Goal: Task Accomplishment & Management: Complete application form

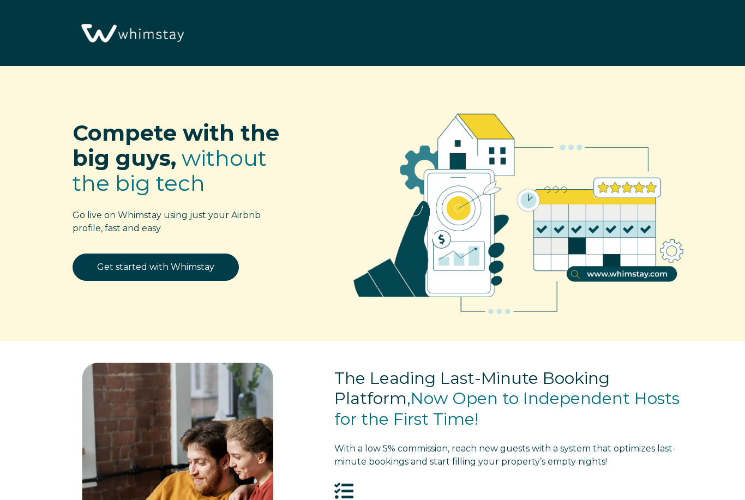
select select "US"
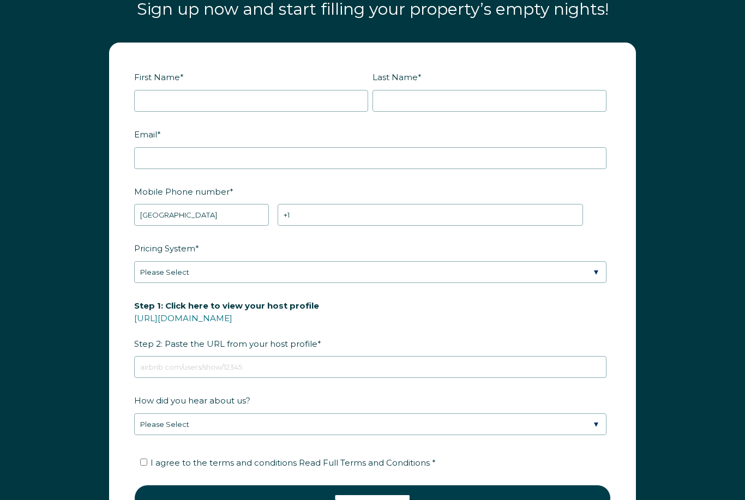
scroll to position [1281, 0]
click at [157, 104] on input "First Name *" at bounding box center [251, 102] width 234 height 22
click at [409, 109] on input "Last Name *" at bounding box center [490, 101] width 234 height 22
click at [239, 98] on input "Tanya Yerkovich" at bounding box center [251, 101] width 234 height 22
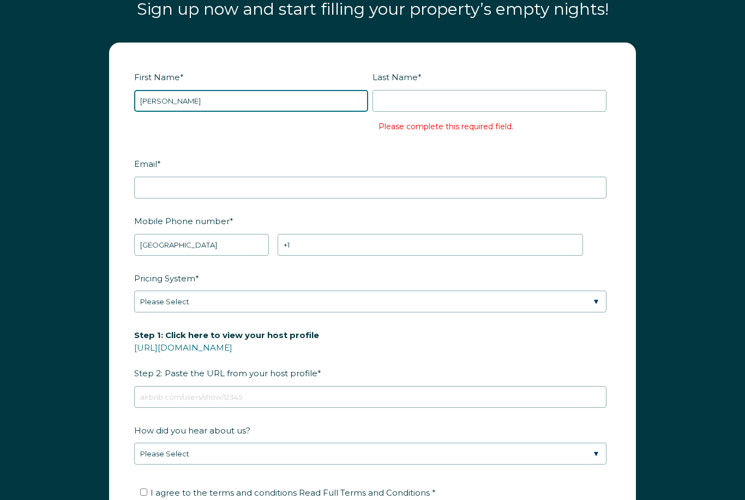
type input "Tanya"
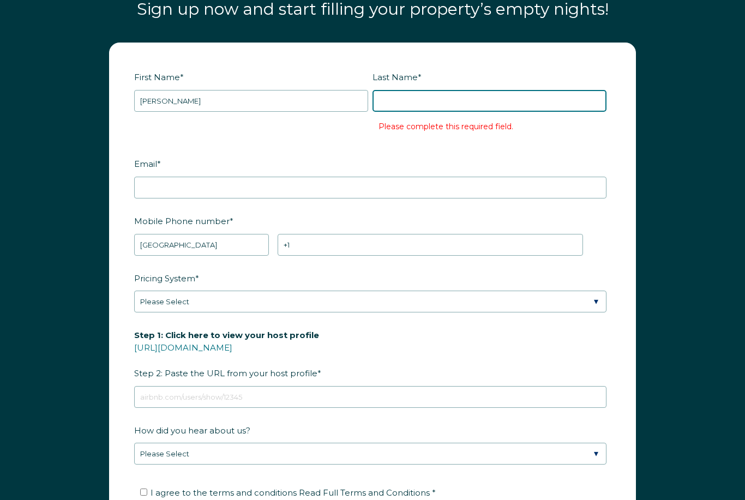
click at [416, 109] on input "Last Name *" at bounding box center [490, 101] width 234 height 22
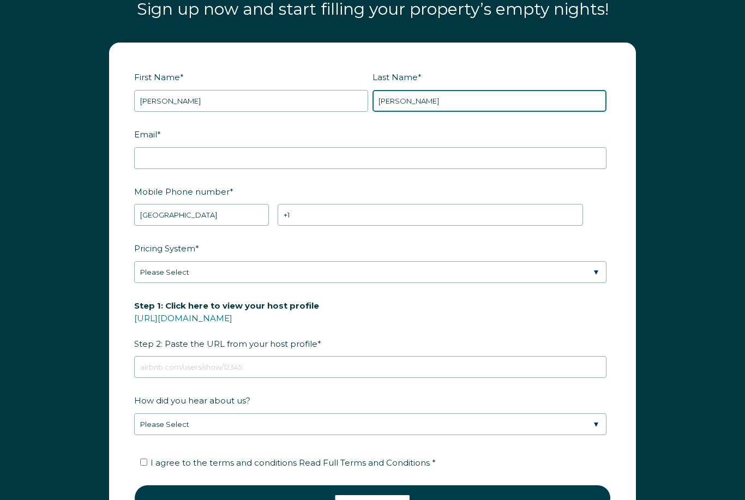
type input "Yerkovich"
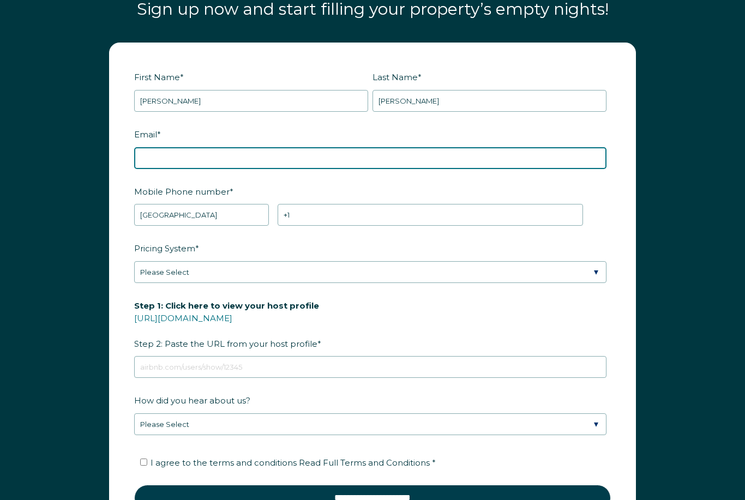
click at [195, 165] on input "Email *" at bounding box center [370, 158] width 472 height 22
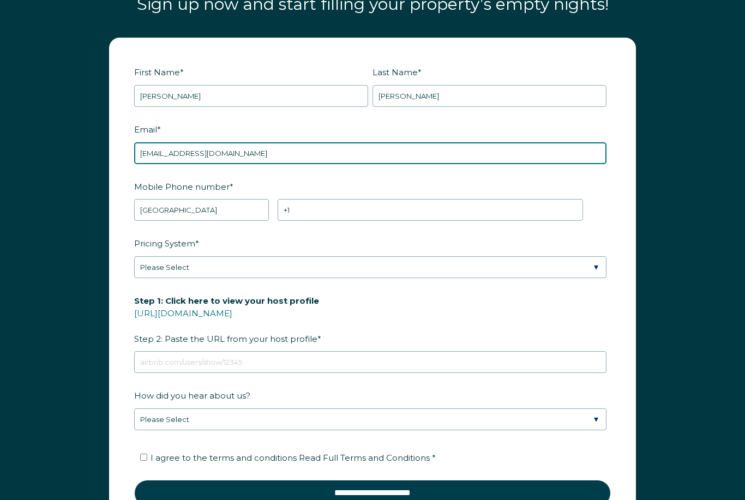
scroll to position [1287, 0]
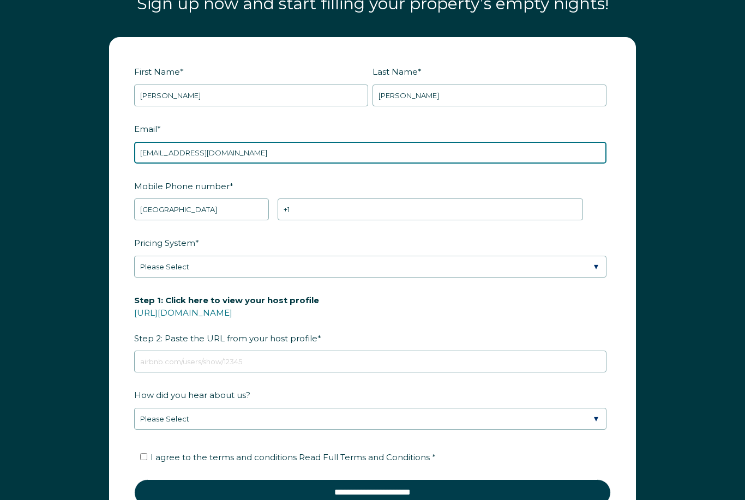
type input "tanyaclair@gmail.com"
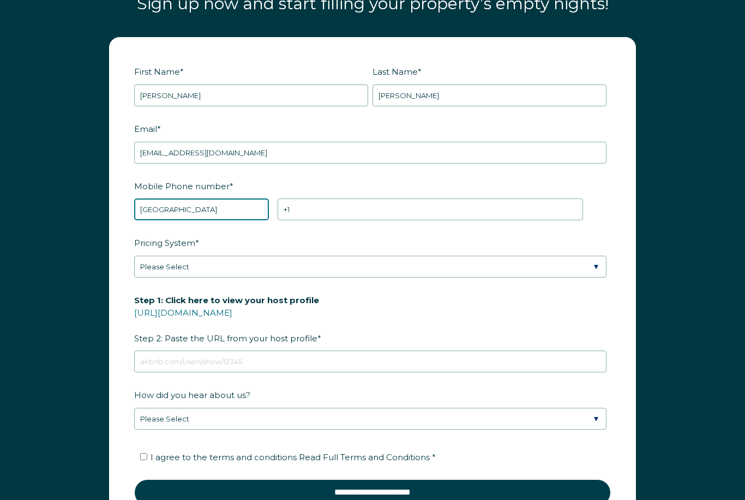
click at [197, 213] on select "* Afghanistan (‫افغانستان‬‎) Albania (Shqipëri) Algeria (‫الجزائر‬‎) American S…" at bounding box center [201, 210] width 135 height 22
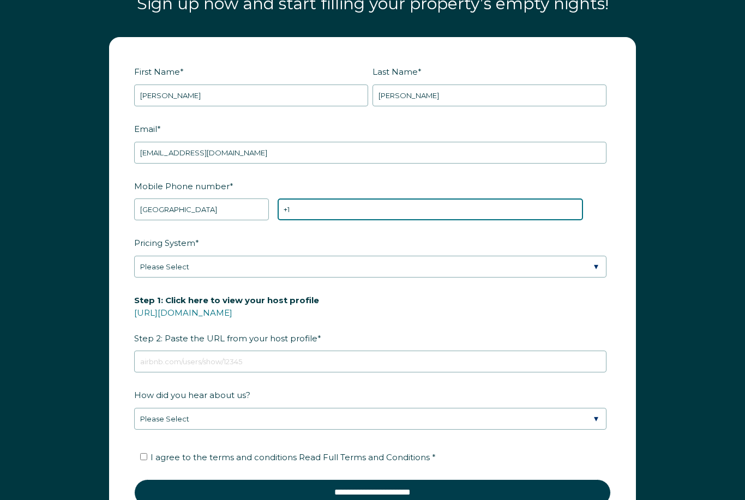
click at [309, 213] on input "+1" at bounding box center [430, 210] width 305 height 22
type input "+1 4345663030"
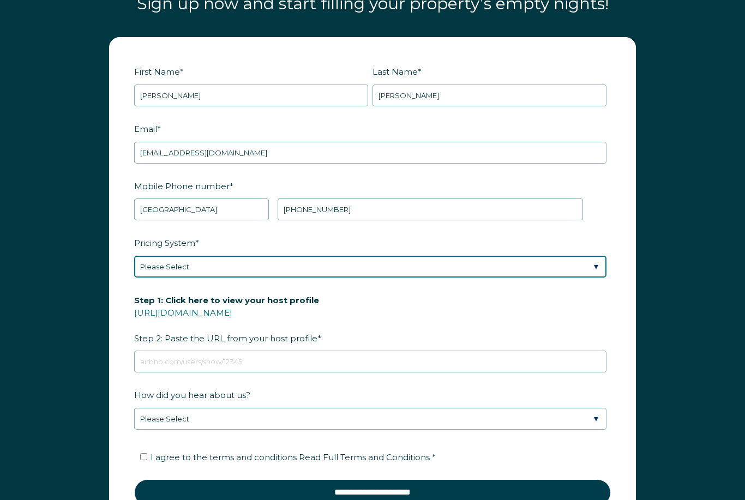
click at [169, 270] on select "Please Select Manual Airbnb Smart Pricing PriceLabs Wheelhouse Beyond Pricing 3…" at bounding box center [370, 267] width 472 height 22
select select "Manual"
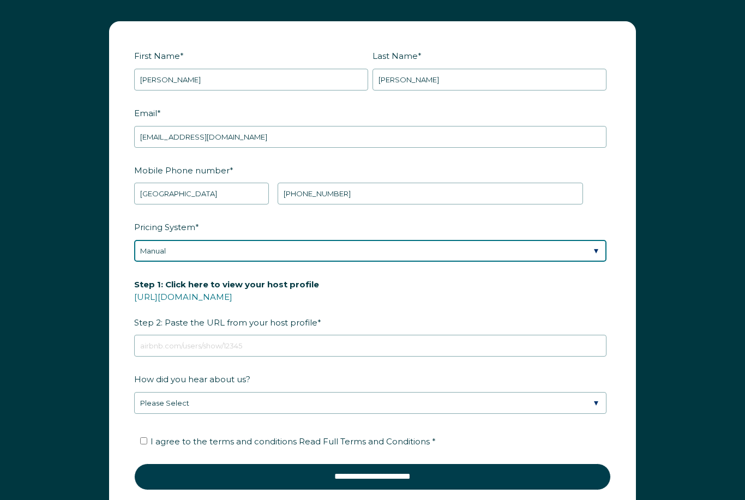
scroll to position [1303, 0]
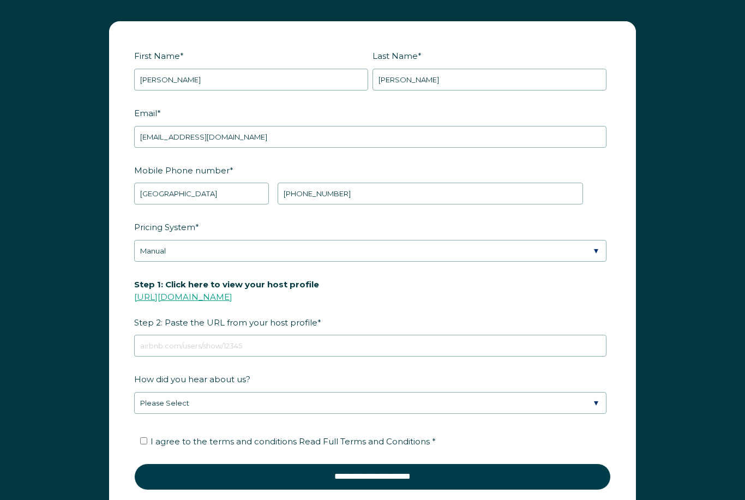
click at [157, 295] on link "https://www.airbnb.com/users/show/" at bounding box center [183, 297] width 98 height 10
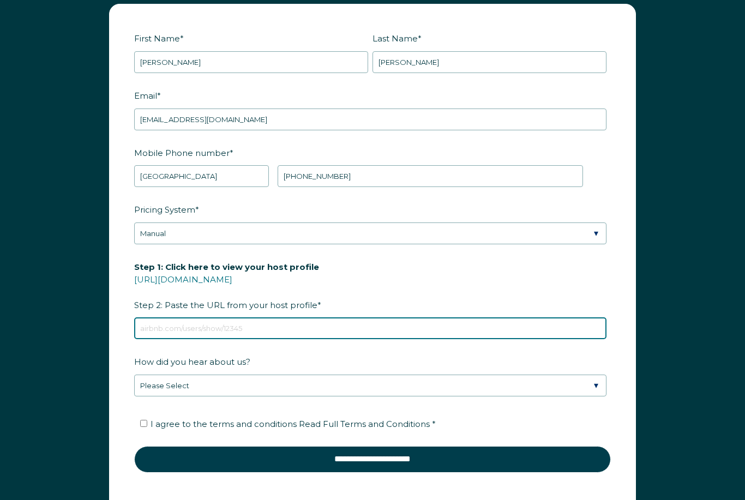
click at [281, 328] on input "Step 1: Click here to view your host profile https://www.airbnb.com/users/show/…" at bounding box center [370, 328] width 472 height 22
click at [279, 333] on input "Step 1: Click here to view your host profile https://www.airbnb.com/users/show/…" at bounding box center [370, 328] width 472 height 22
paste input "https://www.airbnb.com/users/show/378548643"
type input "https://www.airbnb.com/users/show/378548643"
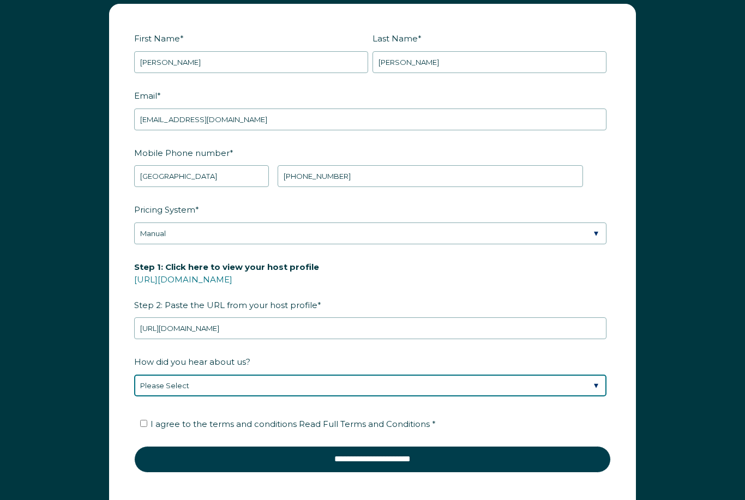
click at [165, 382] on select "Please Select Discovered Whimstay at an event or conference Found Whimstay thro…" at bounding box center [370, 386] width 472 height 22
click at [208, 393] on select "Please Select Discovered Whimstay at an event or conference Found Whimstay thro…" at bounding box center [370, 386] width 472 height 22
select select "Other"
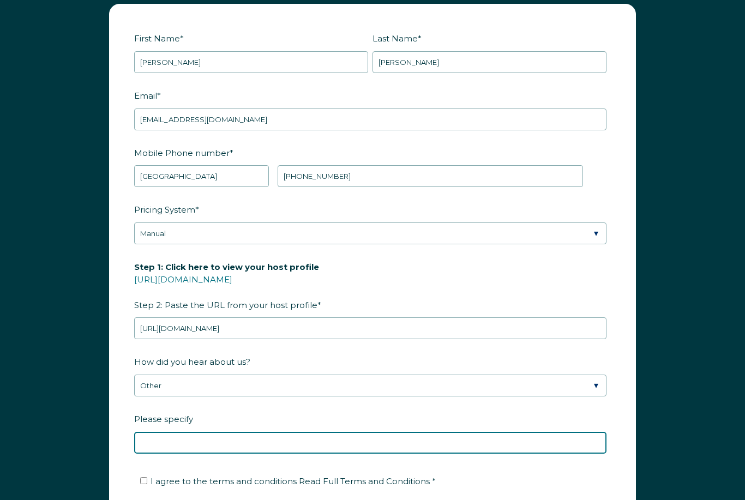
click at [173, 444] on input "Please specify" at bounding box center [370, 443] width 472 height 22
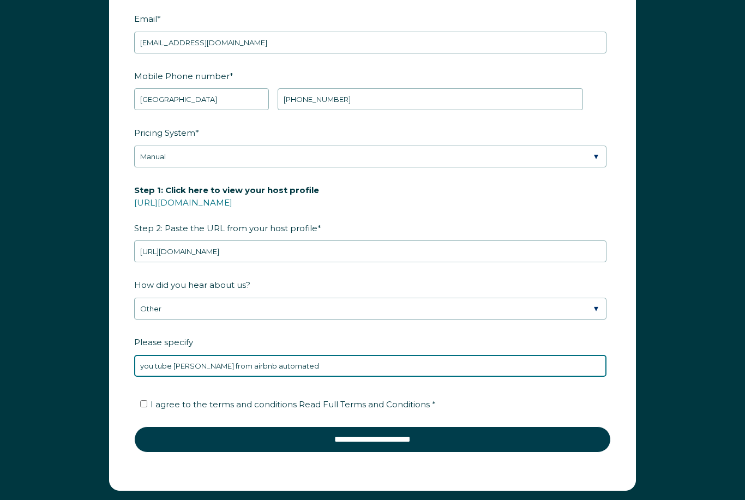
scroll to position [1397, 0]
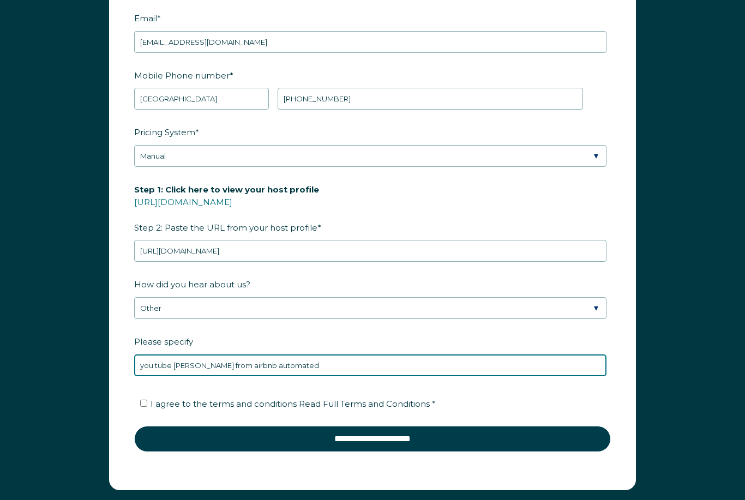
type input "you tube sean guy from airbnb automated"
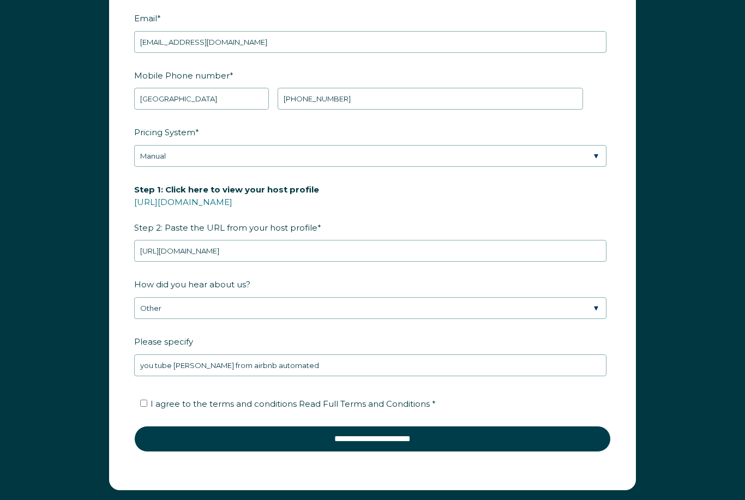
click at [145, 400] on input "I agree to the terms and conditions Read Full Terms and Conditions *" at bounding box center [143, 403] width 7 height 7
checkbox input "true"
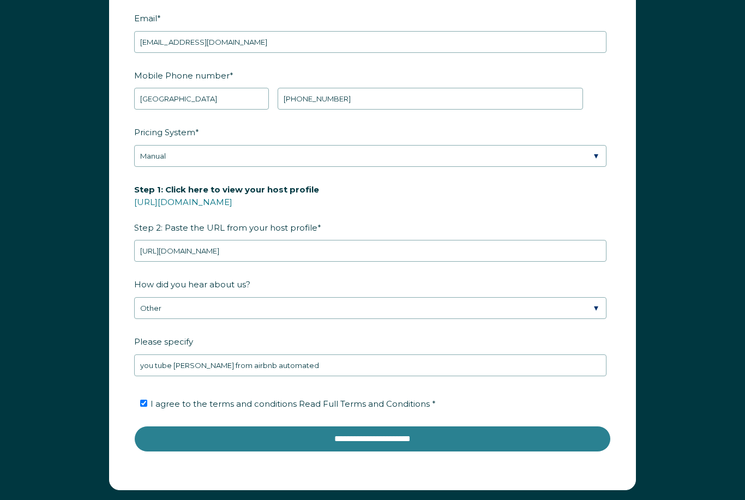
click at [359, 440] on input "**********" at bounding box center [372, 439] width 477 height 26
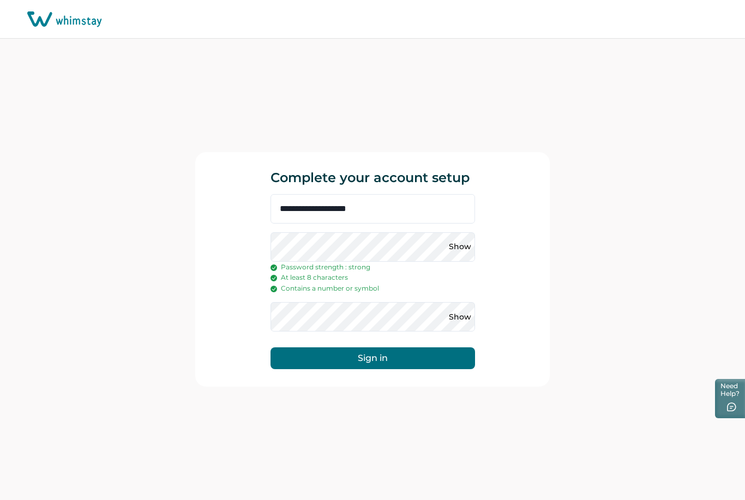
click at [382, 369] on button "Sign in" at bounding box center [373, 358] width 205 height 22
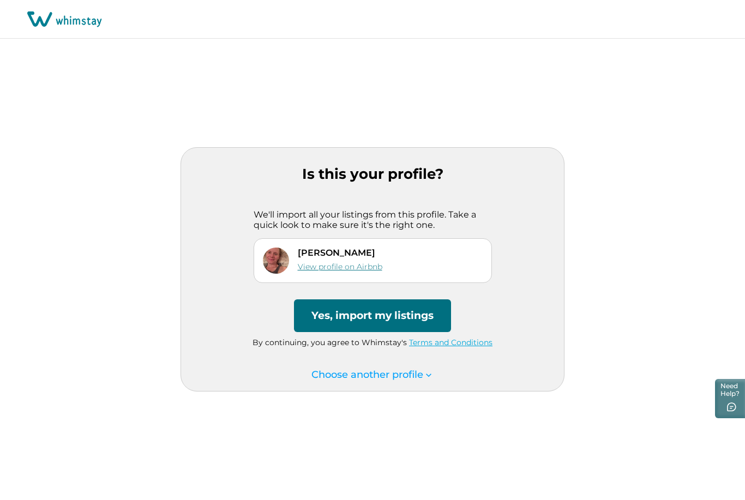
click at [314, 272] on link "View profile on Airbnb" at bounding box center [340, 267] width 85 height 10
click at [437, 347] on link "Terms and Conditions" at bounding box center [450, 343] width 83 height 10
click at [323, 329] on button "Yes, import my listings" at bounding box center [372, 315] width 157 height 33
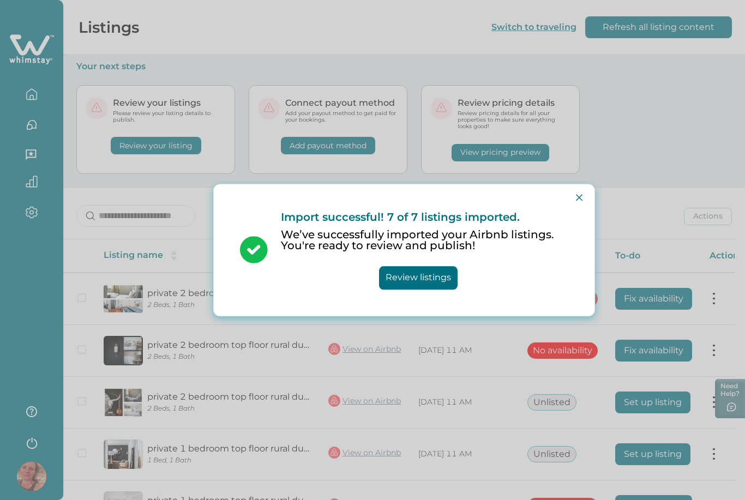
click at [441, 287] on button "Review listings" at bounding box center [418, 277] width 79 height 23
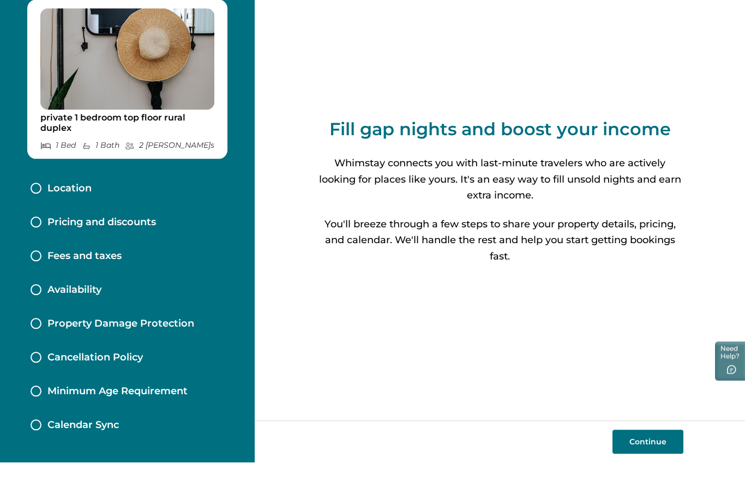
scroll to position [35, 0]
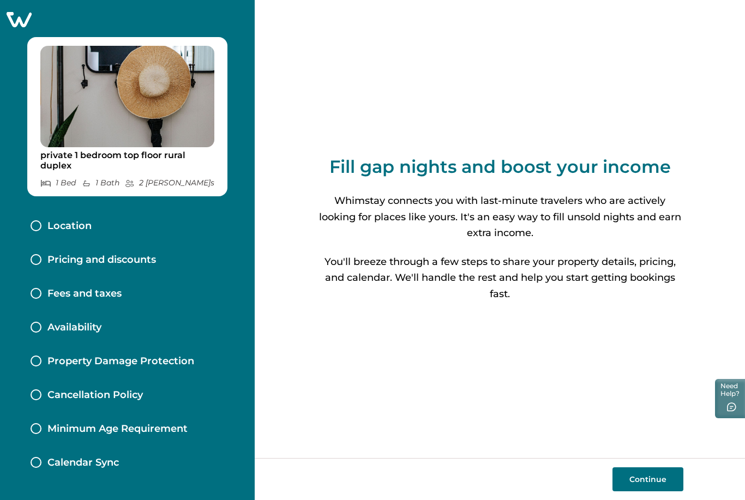
click at [62, 220] on p "Location" at bounding box center [69, 226] width 44 height 12
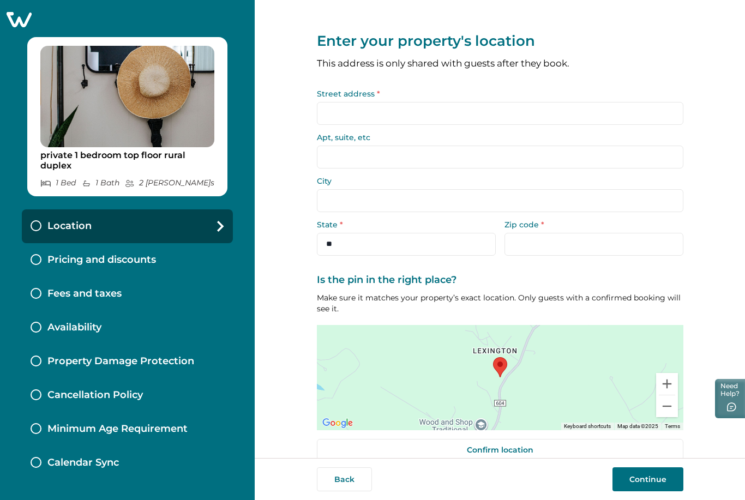
click at [43, 254] on div "Pricing and discounts" at bounding box center [93, 260] width 125 height 12
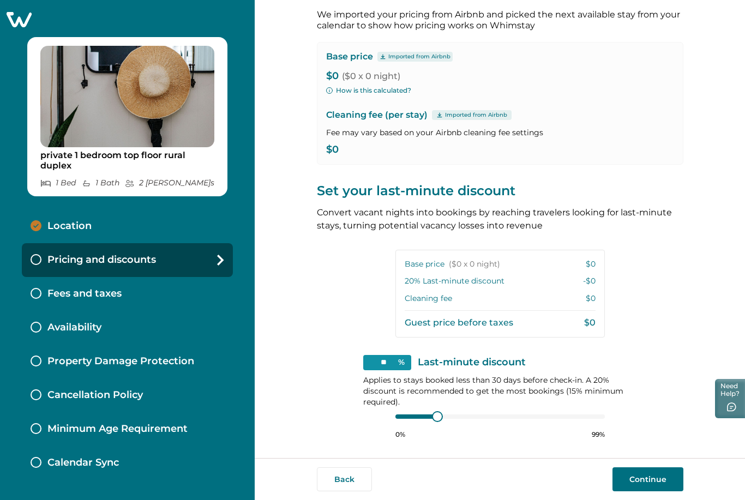
scroll to position [53, 0]
click at [71, 277] on div "Fees and taxes" at bounding box center [127, 294] width 211 height 34
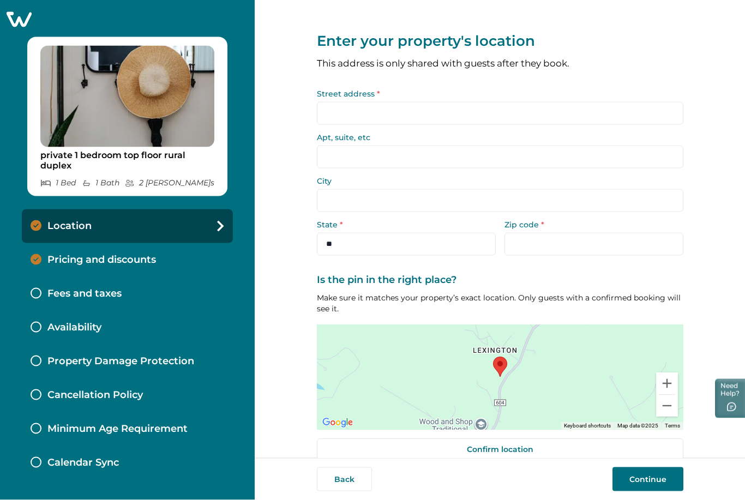
scroll to position [35, 0]
click at [56, 311] on div "Availability" at bounding box center [127, 328] width 211 height 34
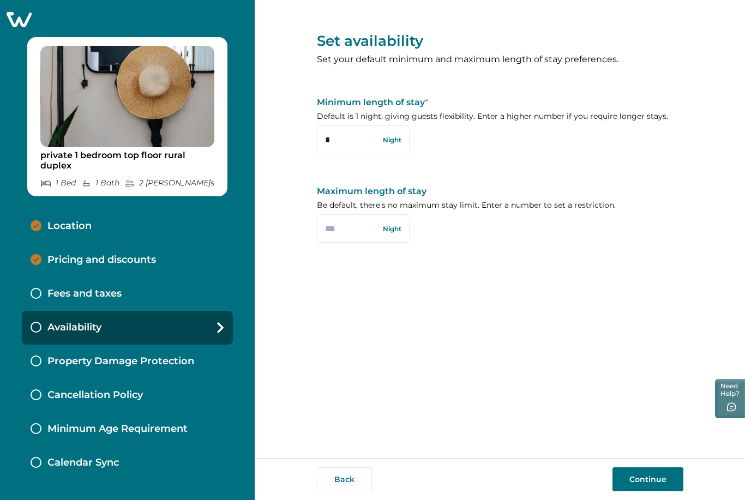
click at [64, 463] on p "Calendar Sync" at bounding box center [82, 463] width 71 height 12
